Goal: Task Accomplishment & Management: Manage account settings

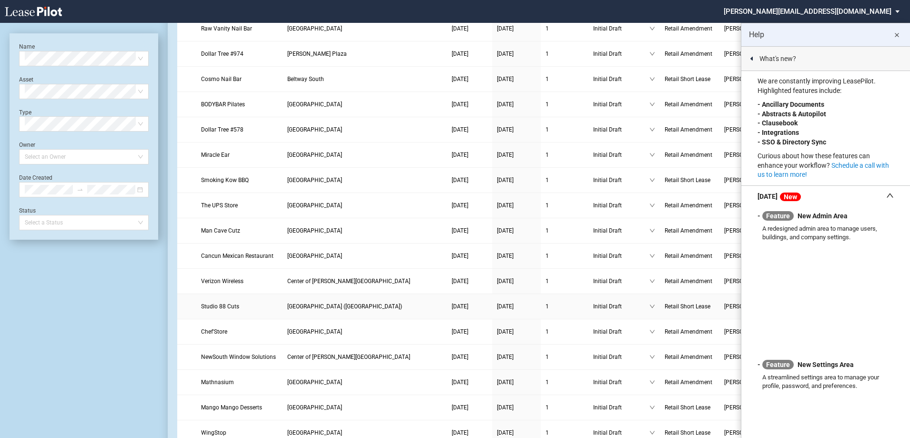
scroll to position [191, 0]
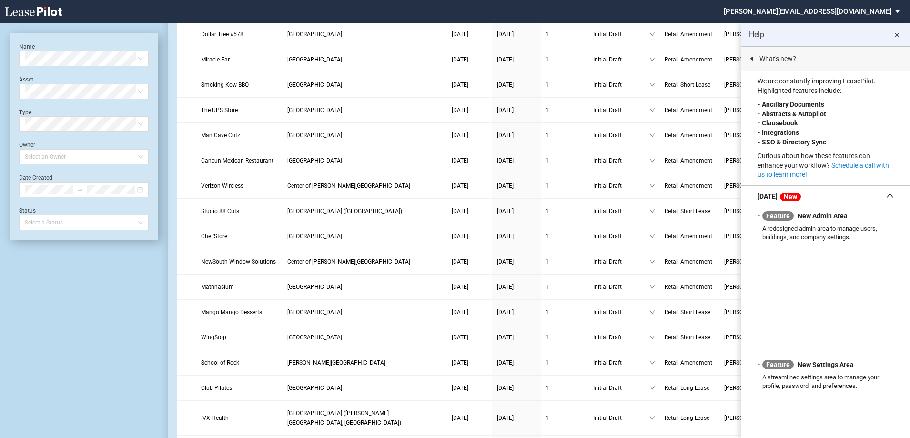
click at [893, 30] on md-icon "close" at bounding box center [896, 35] width 11 height 11
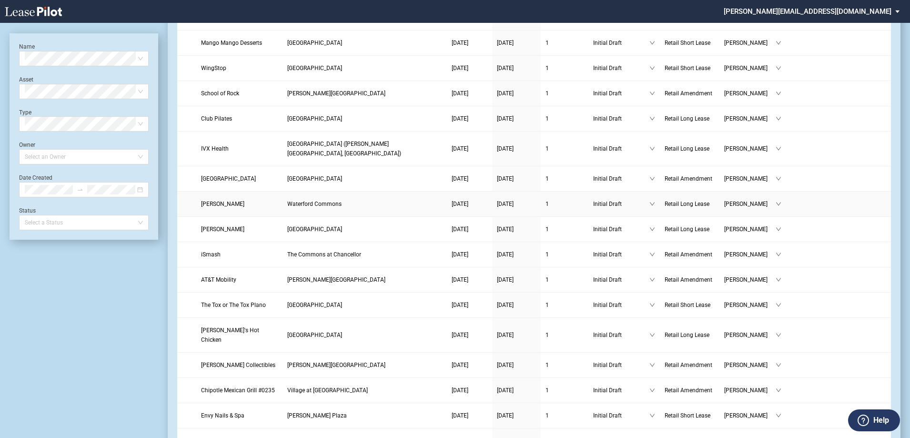
scroll to position [477, 0]
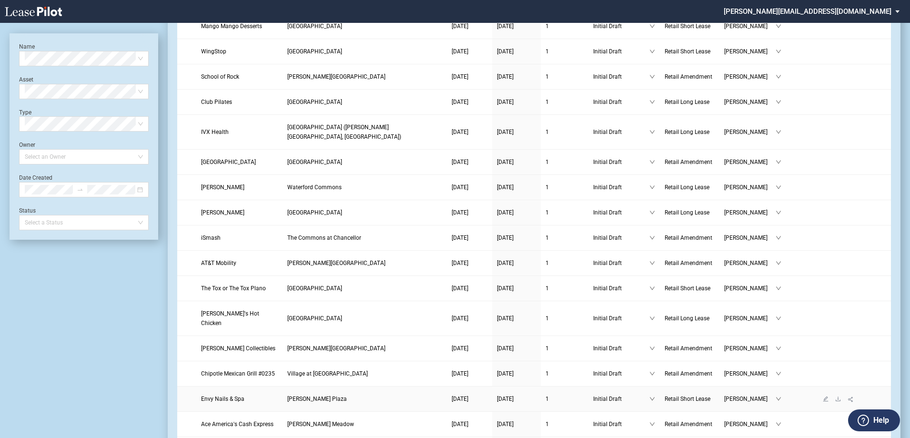
click at [226, 396] on span "Envy Nails & Spa" at bounding box center [222, 399] width 43 height 7
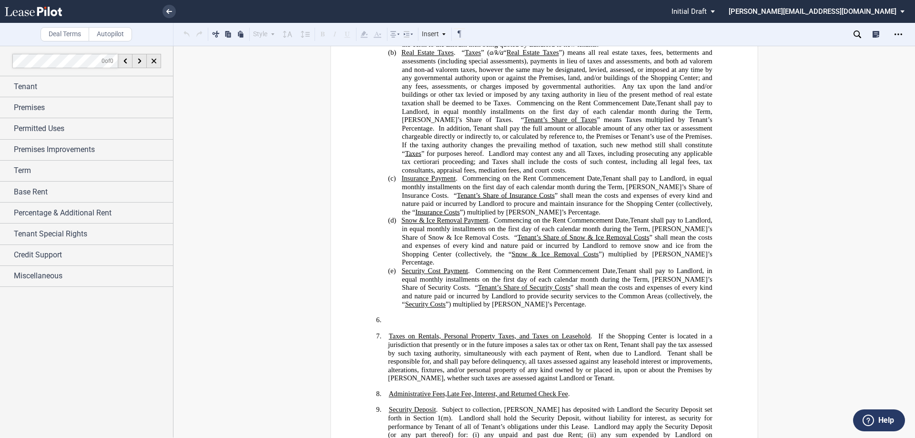
scroll to position [905, 0]
click at [8, 213] on div "Percentage & Additional Rent" at bounding box center [86, 213] width 173 height 20
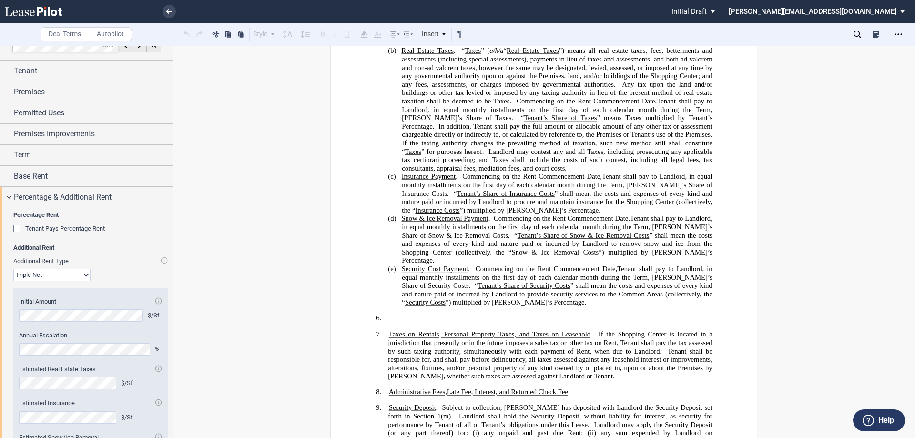
scroll to position [15, 0]
click at [44, 176] on span "Base Rent" at bounding box center [31, 176] width 34 height 11
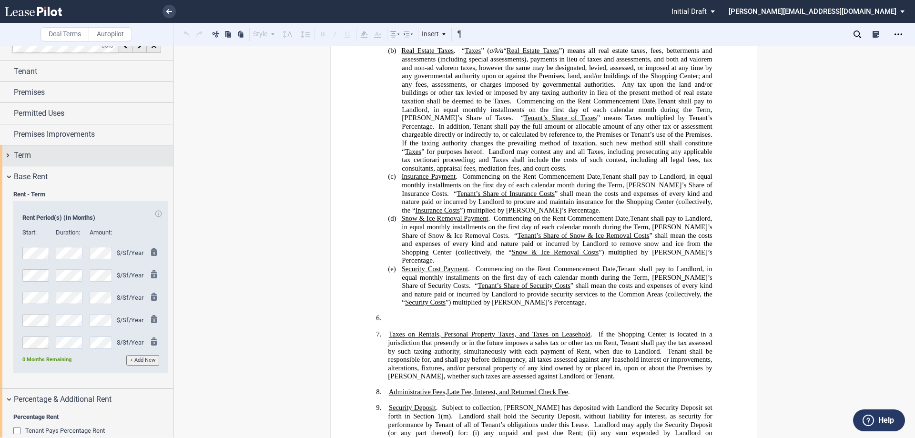
click at [44, 157] on div "Term" at bounding box center [93, 155] width 159 height 11
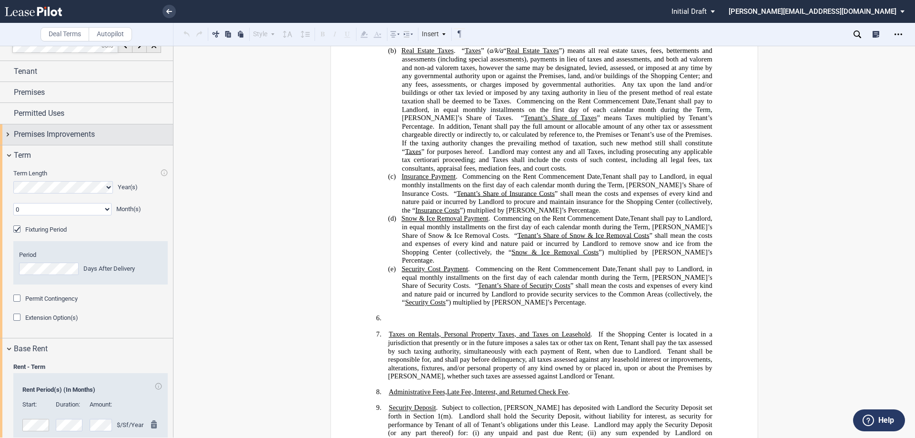
click at [47, 132] on span "Premises Improvements" at bounding box center [54, 134] width 81 height 11
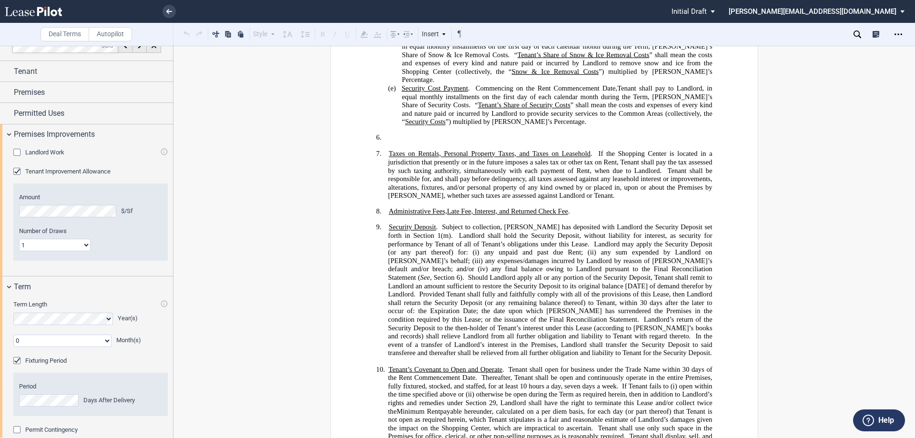
scroll to position [1001, 0]
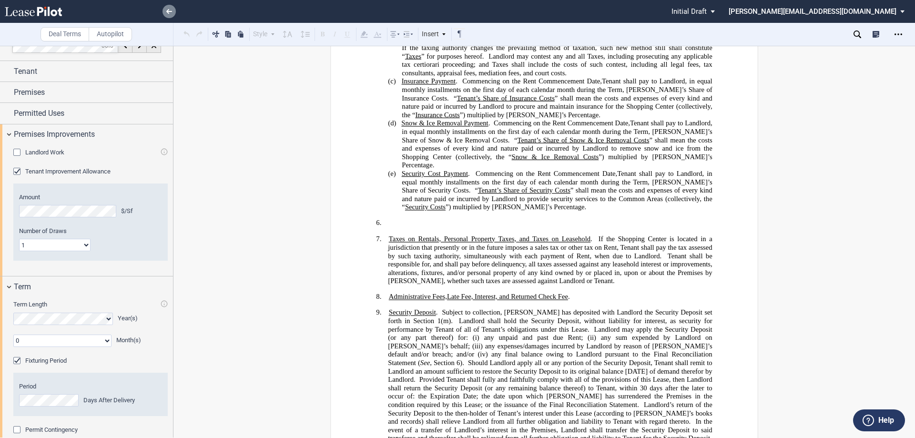
click at [167, 14] on link at bounding box center [169, 11] width 13 height 13
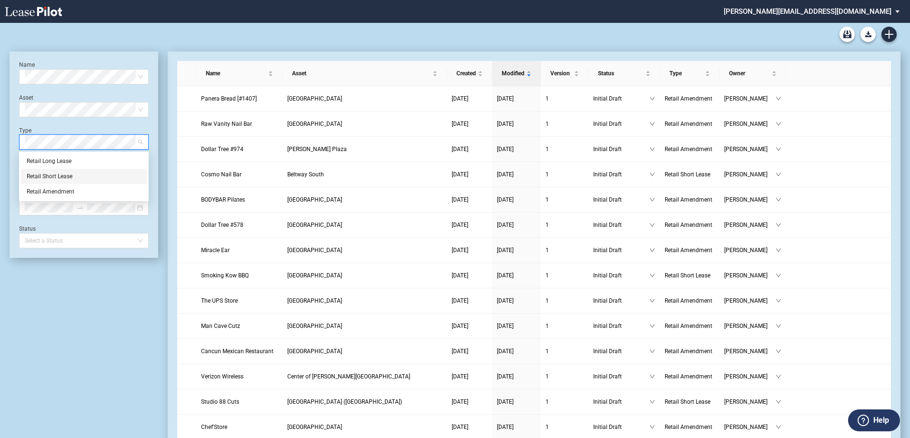
click at [31, 173] on div "Retail Short Lease" at bounding box center [84, 177] width 114 height 10
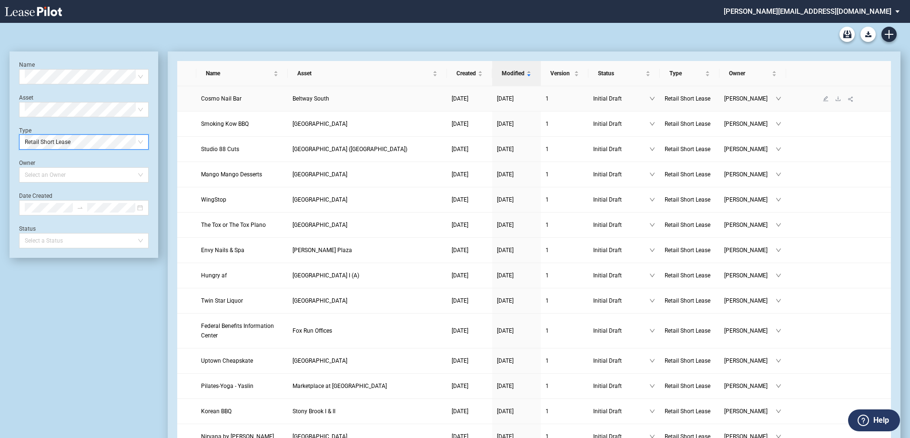
click at [221, 95] on span "Cosmo Nail Bar" at bounding box center [221, 98] width 41 height 7
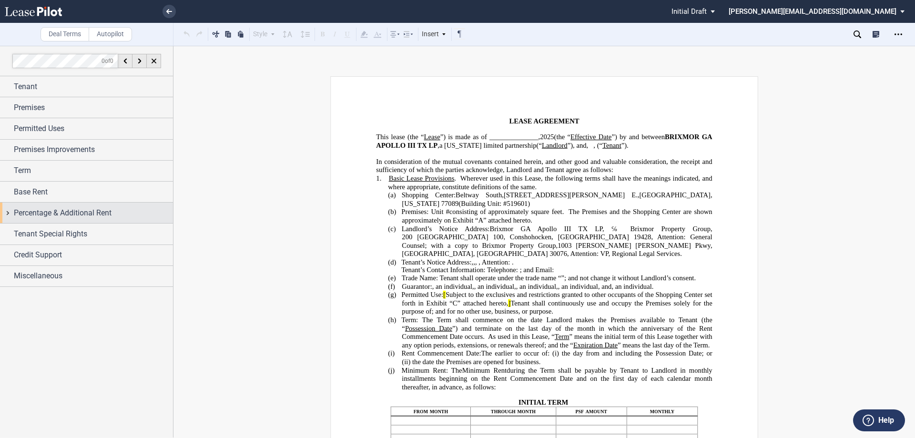
click at [42, 210] on span "Percentage & Additional Rent" at bounding box center [63, 212] width 98 height 11
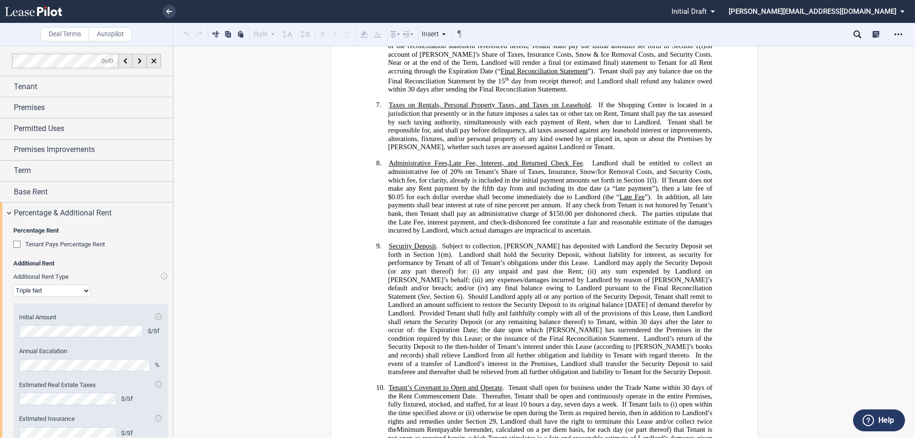
scroll to position [1287, 0]
click at [83, 291] on select "Modified Gross Gross Triple Net" at bounding box center [51, 291] width 77 height 12
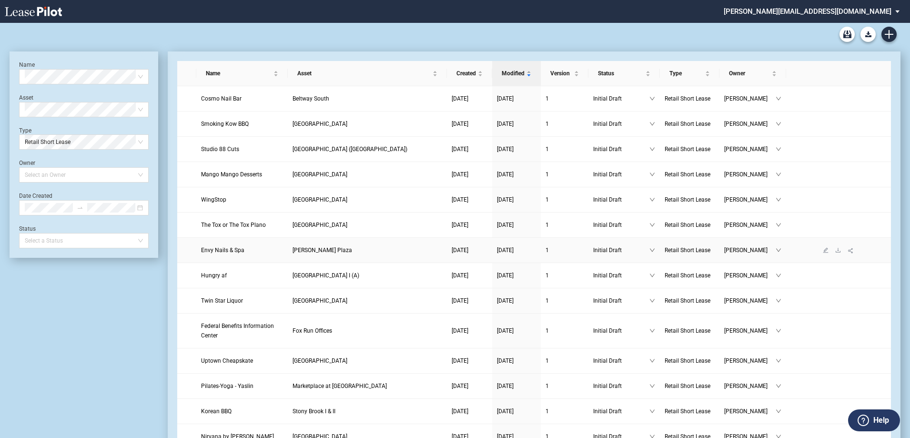
click at [228, 247] on span "Envy Nails & Spa" at bounding box center [222, 250] width 43 height 7
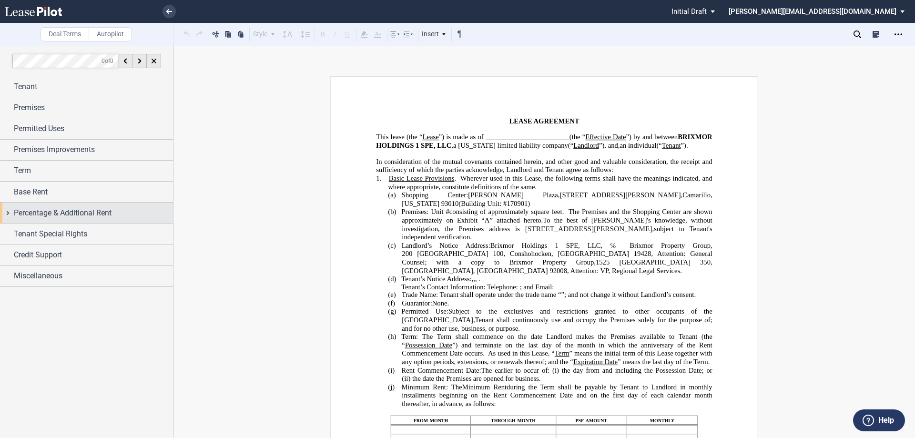
click at [64, 211] on span "Percentage & Additional Rent" at bounding box center [63, 212] width 98 height 11
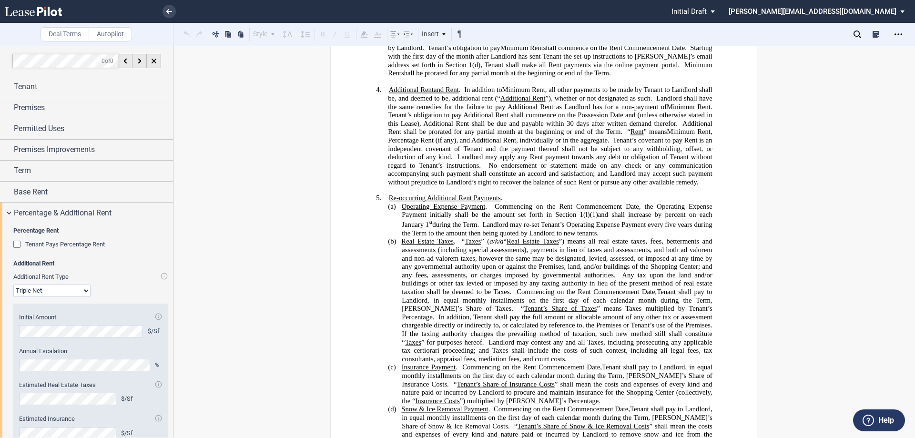
scroll to position [953, 0]
